Goal: Information Seeking & Learning: Learn about a topic

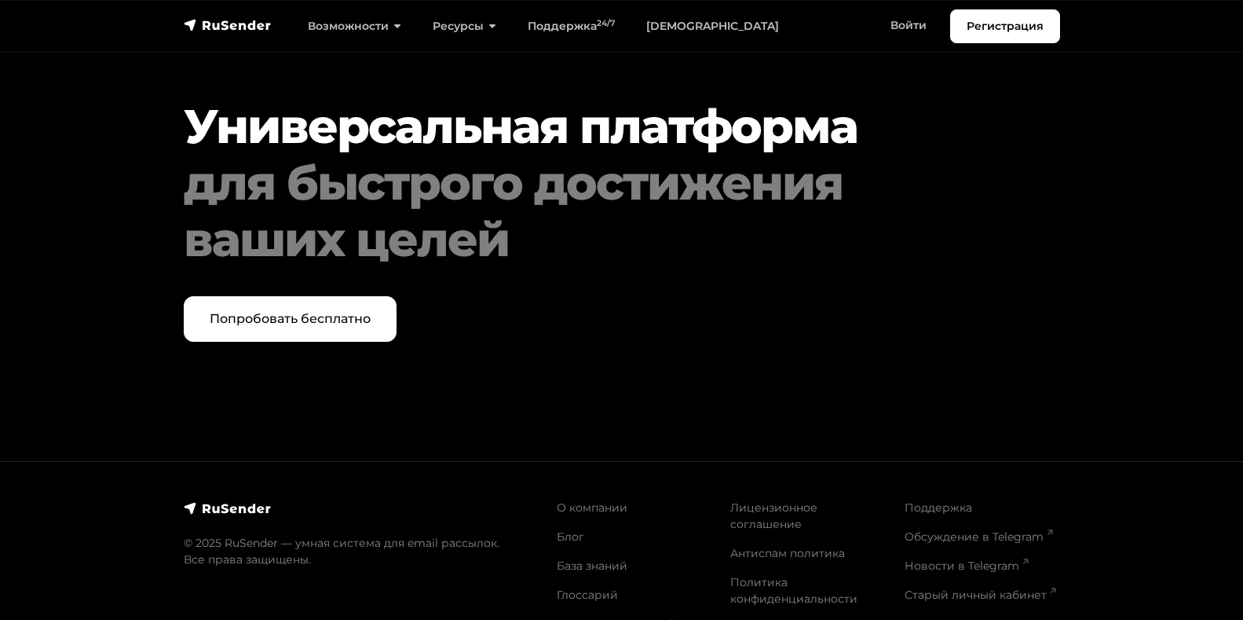
scroll to position [8142, 0]
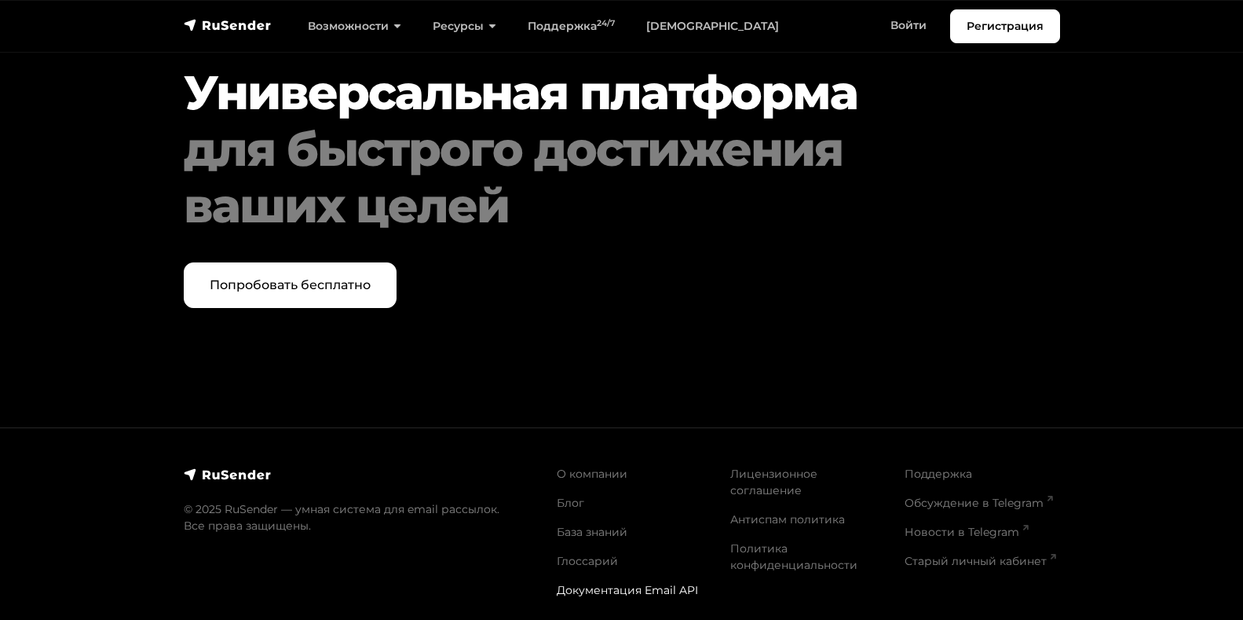
click at [586, 583] on link "Документация Email API" at bounding box center [627, 590] width 141 height 14
